Goal: Information Seeking & Learning: Learn about a topic

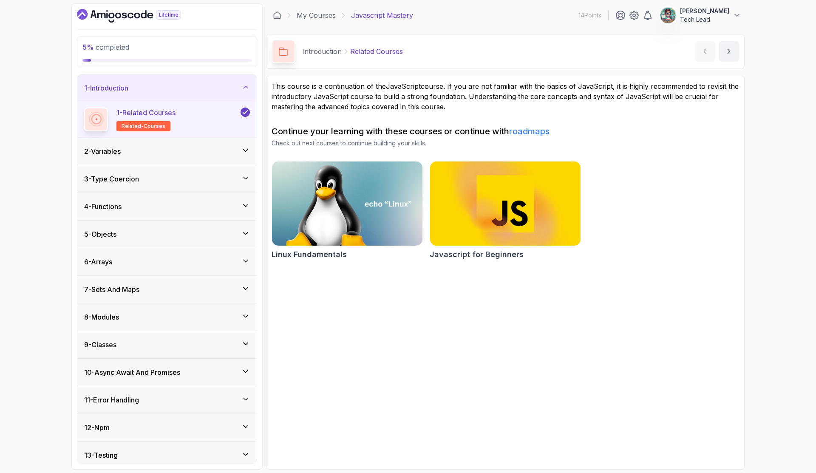
click at [248, 88] on icon at bounding box center [245, 87] width 4 height 2
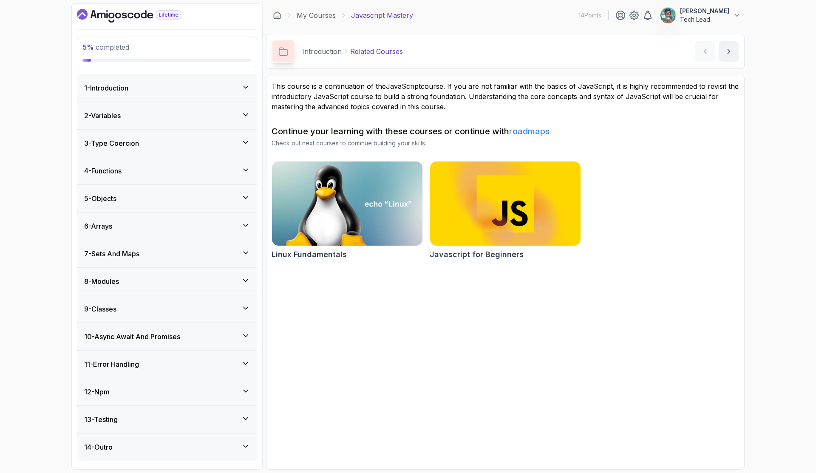
click at [248, 88] on icon at bounding box center [245, 87] width 8 height 8
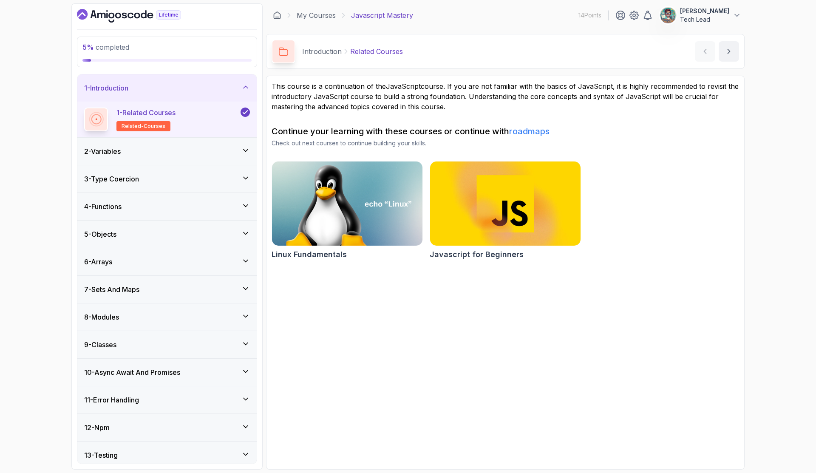
click at [243, 155] on div "2 - Variables" at bounding box center [167, 151] width 166 height 10
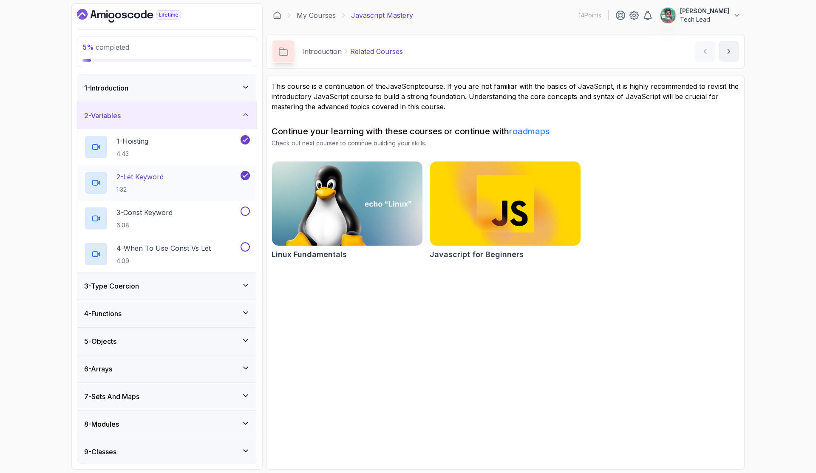
click at [194, 181] on div "2 - Let Keyword 1:32" at bounding box center [161, 183] width 155 height 24
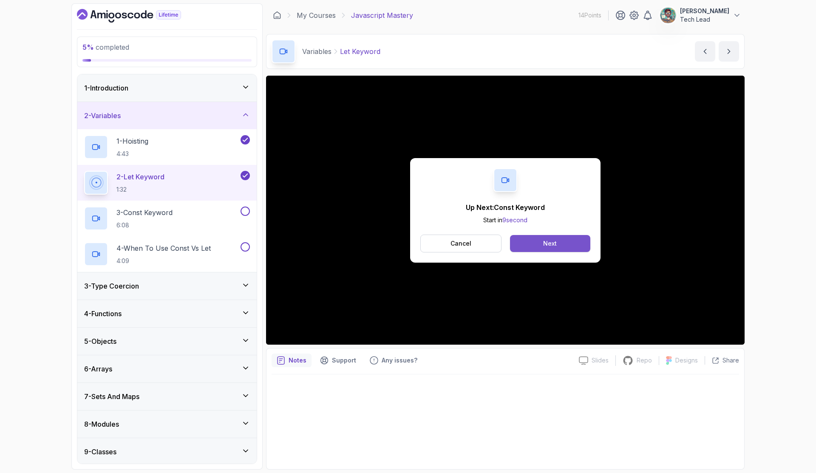
click at [542, 240] on button "Next" at bounding box center [550, 243] width 80 height 17
